Goal: Share content

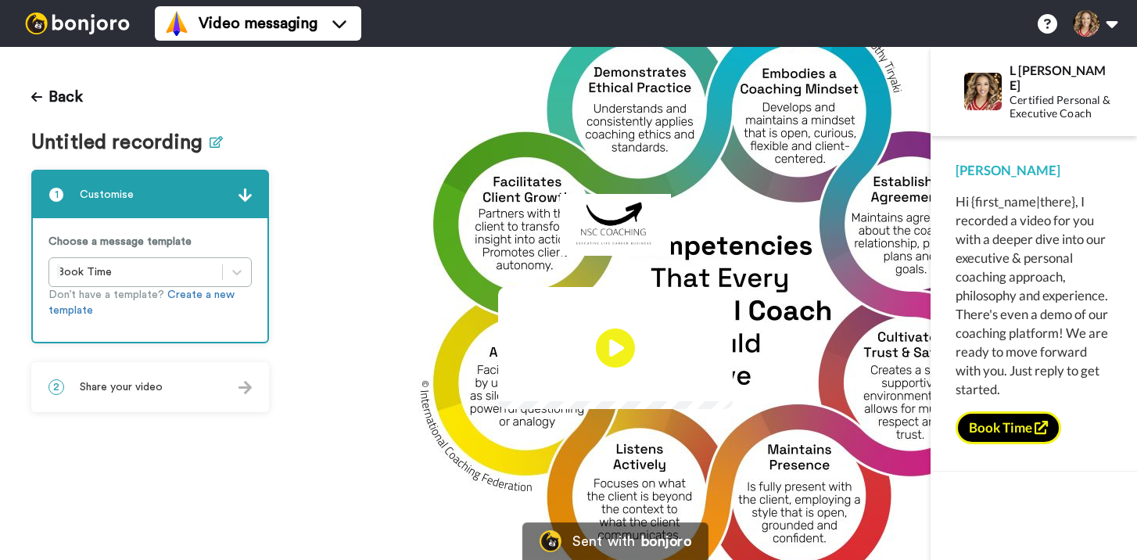
click at [210, 146] on icon at bounding box center [216, 142] width 13 height 12
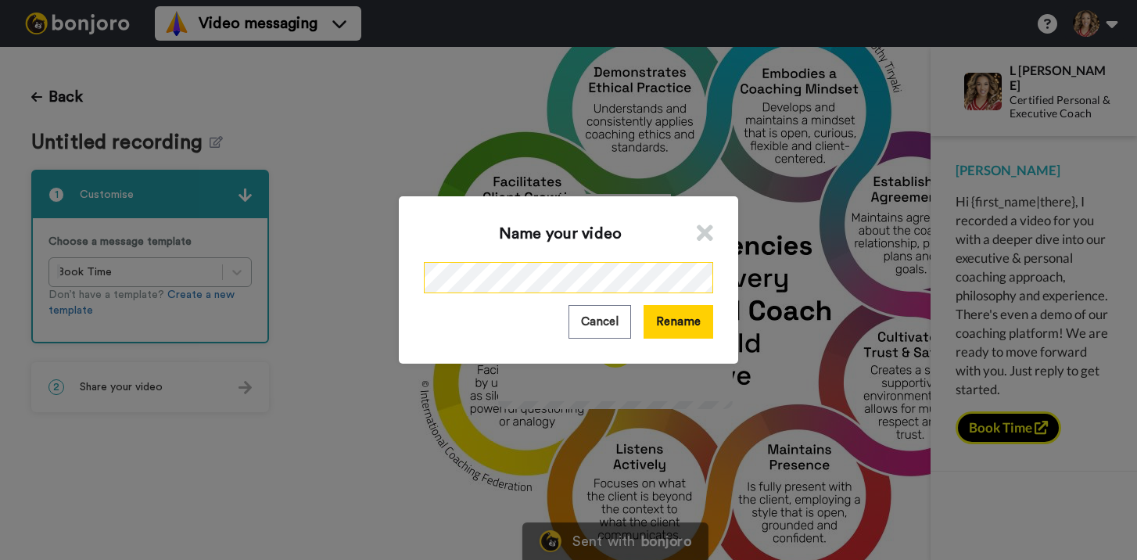
click at [380, 271] on div "Name your video Cancel Rename" at bounding box center [568, 280] width 1137 height 560
click at [681, 327] on button "Rename" at bounding box center [679, 322] width 70 height 34
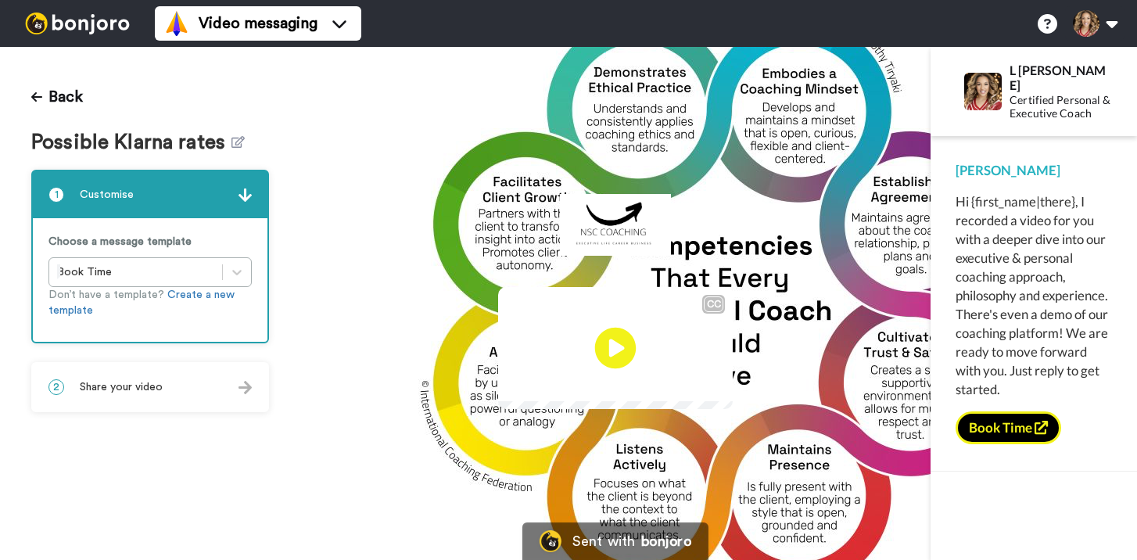
click at [624, 347] on icon at bounding box center [615, 348] width 41 height 41
click at [227, 392] on div "2 Share your video" at bounding box center [150, 387] width 235 height 47
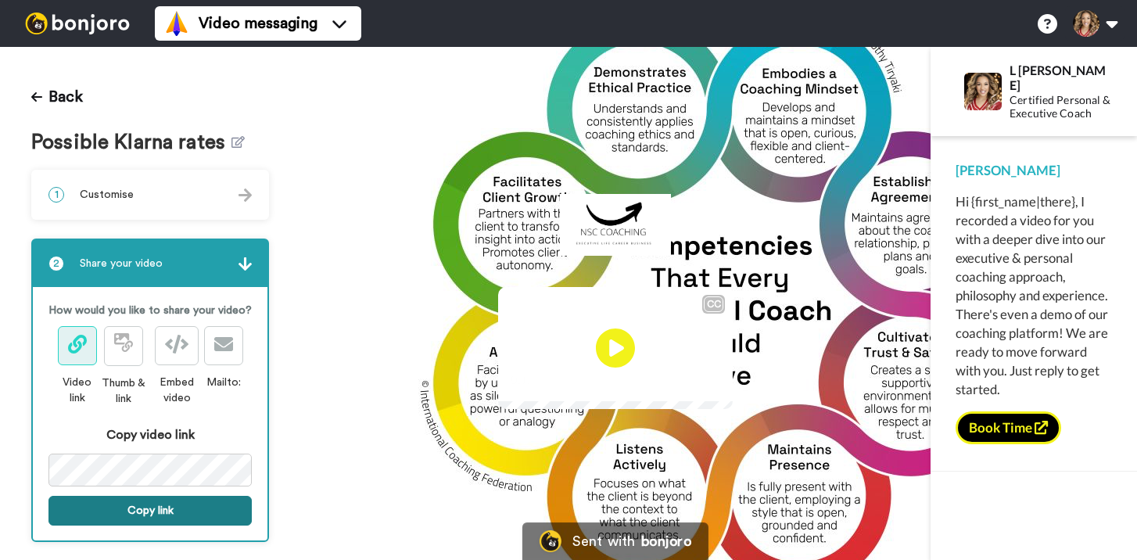
click at [152, 519] on button "Copy link" at bounding box center [150, 511] width 203 height 30
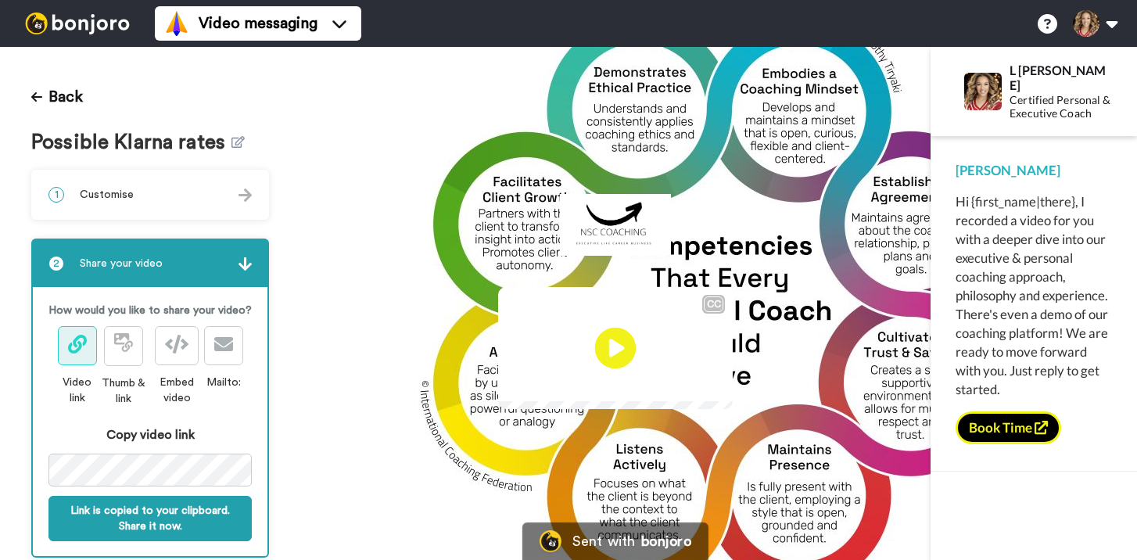
click at [620, 354] on icon at bounding box center [615, 348] width 41 height 41
